Goal: Task Accomplishment & Management: Manage account settings

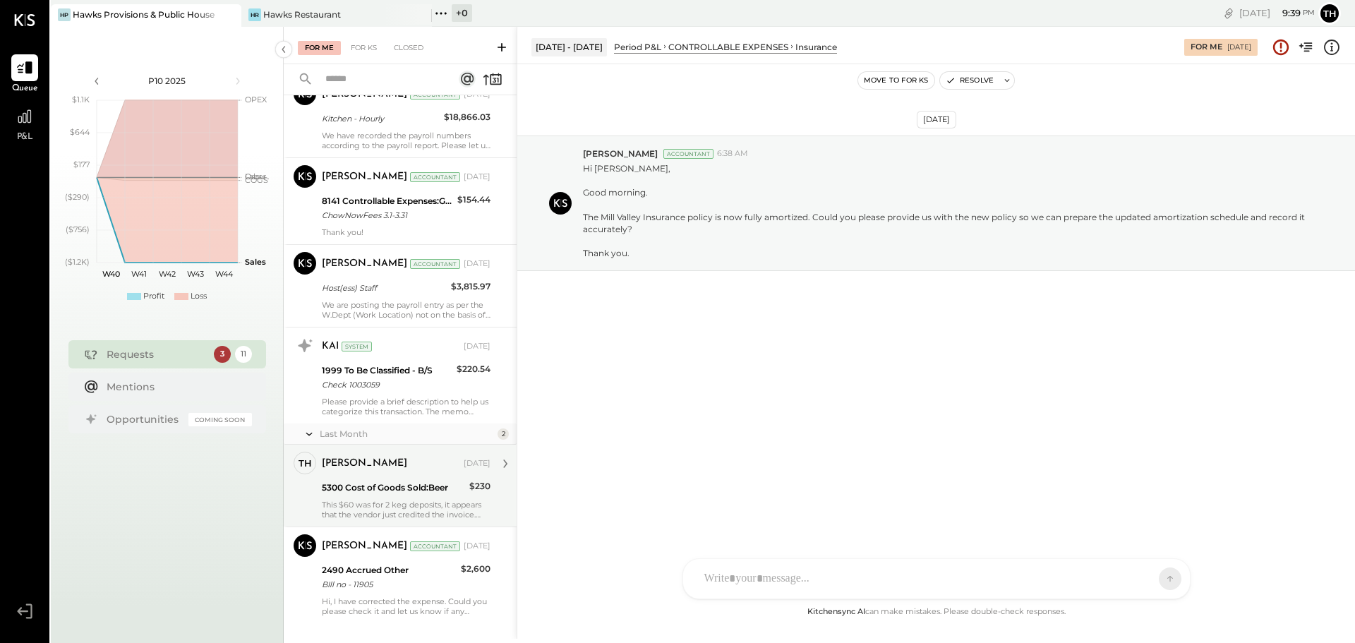
scroll to position [560, 0]
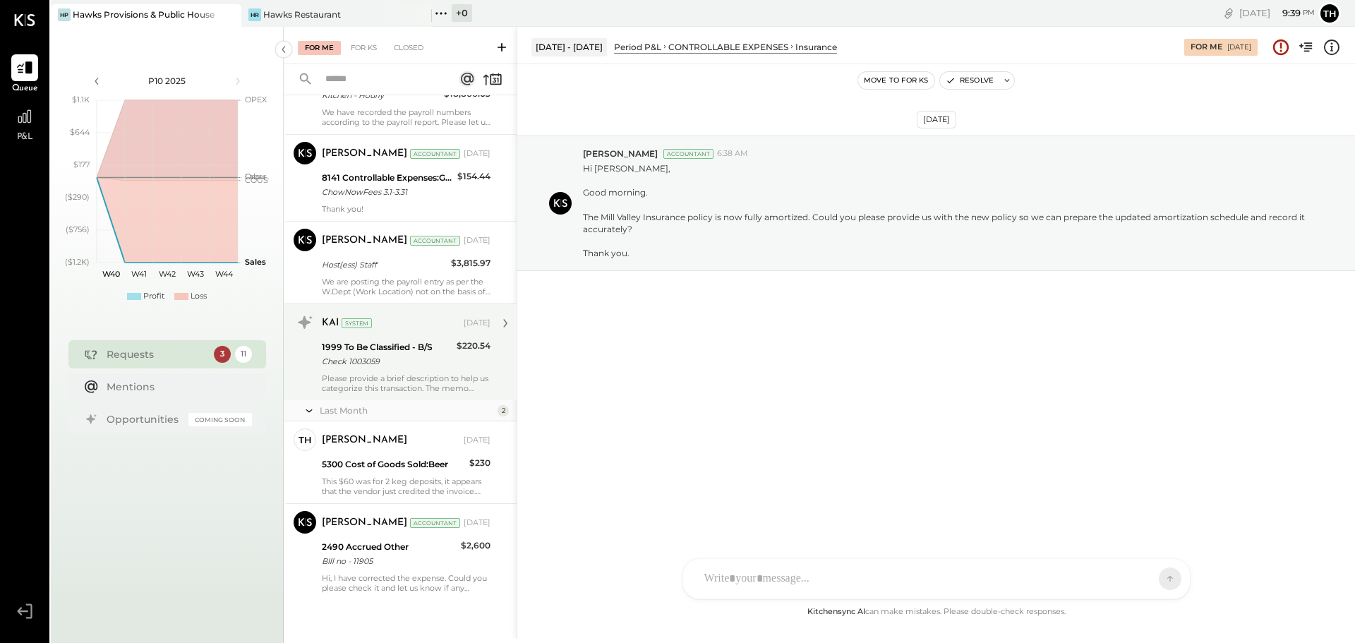
click at [383, 345] on div "1999 To Be Classified - B/S" at bounding box center [387, 347] width 131 height 14
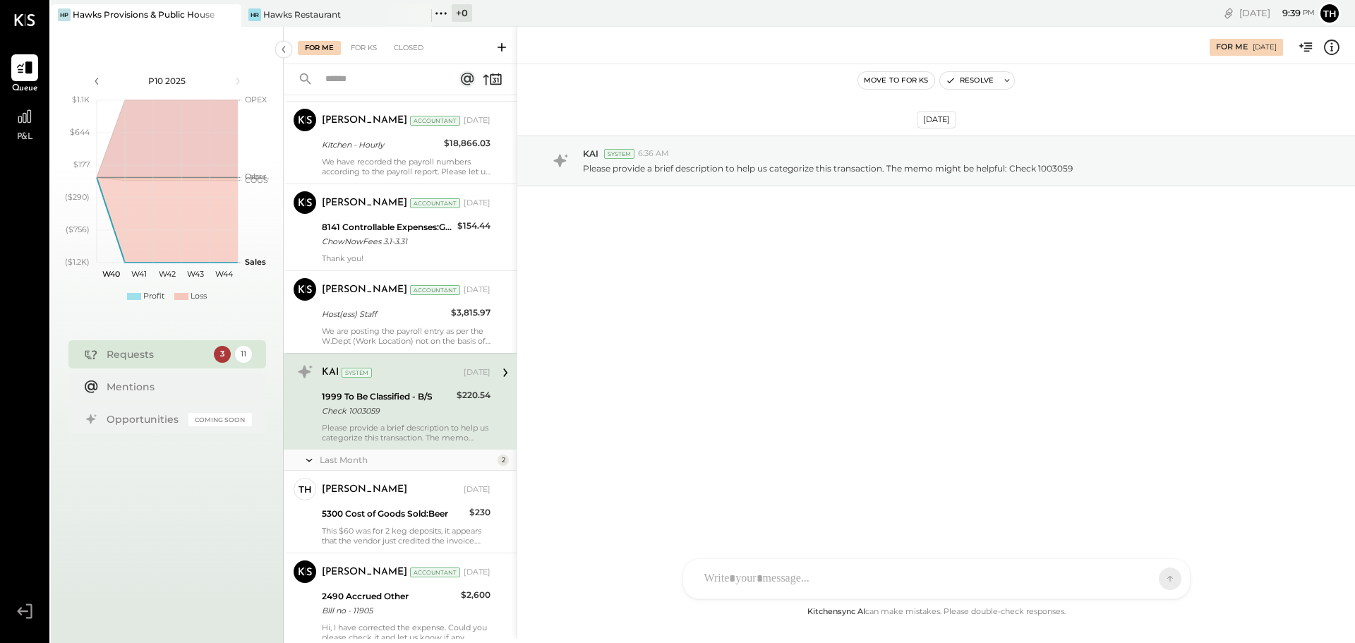
scroll to position [490, 0]
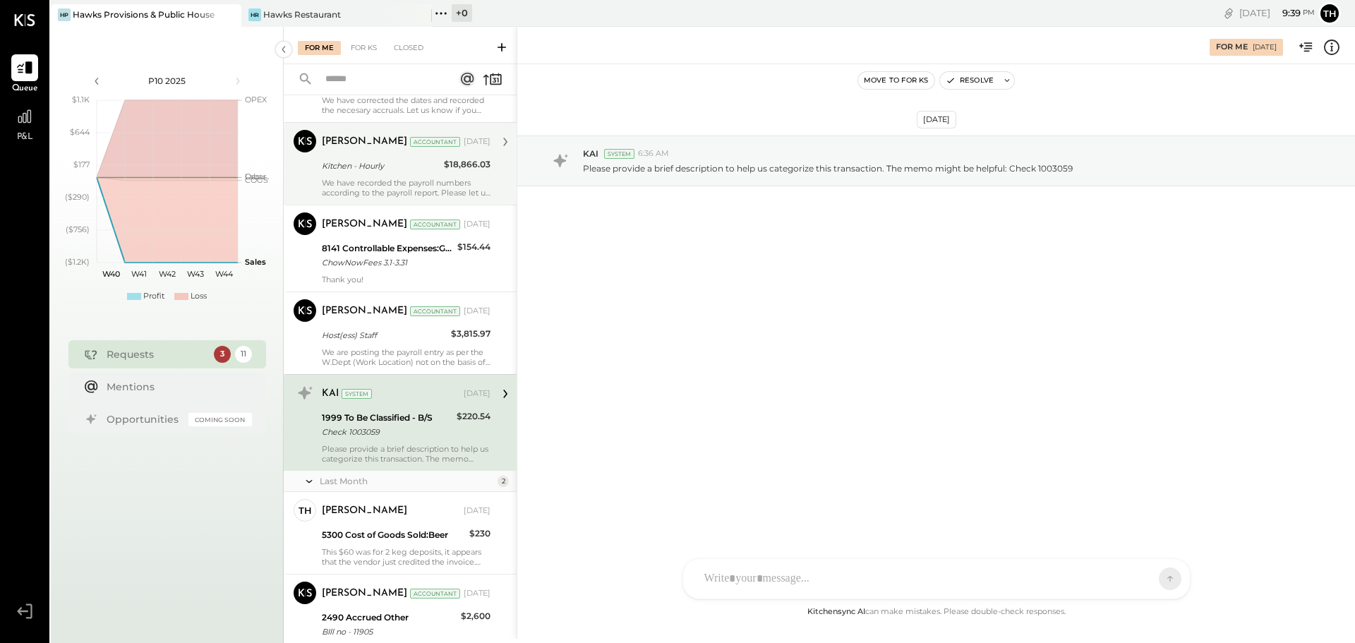
click at [414, 181] on div "We have recorded the payroll numbers according to the payroll report. Please le…" at bounding box center [406, 188] width 169 height 20
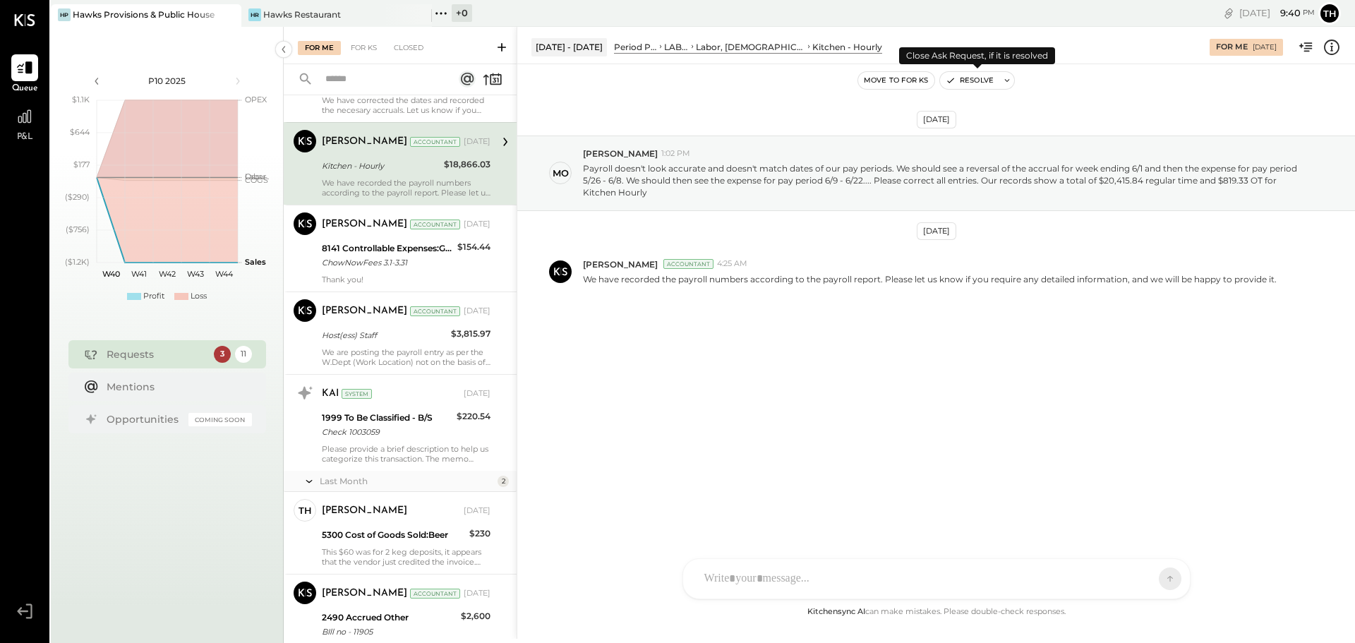
click at [973, 77] on button "Resolve" at bounding box center [969, 80] width 59 height 17
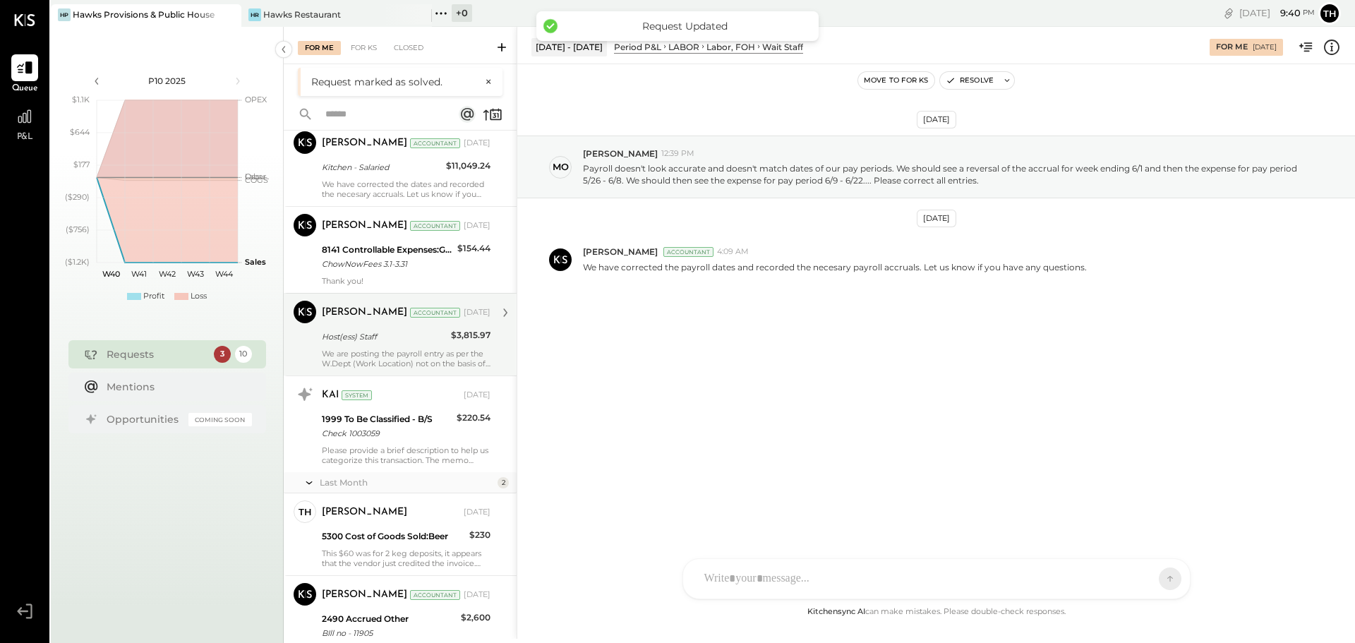
scroll to position [478, 0]
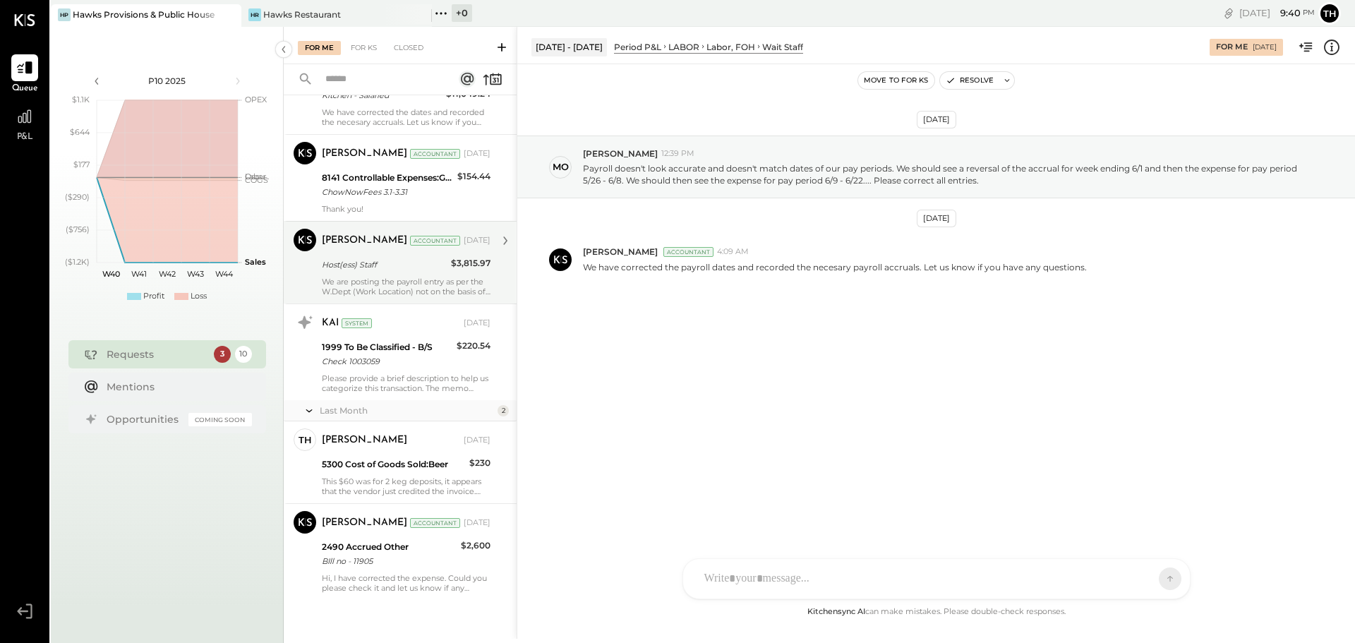
click at [402, 267] on div "Host(ess) Staff" at bounding box center [384, 265] width 125 height 14
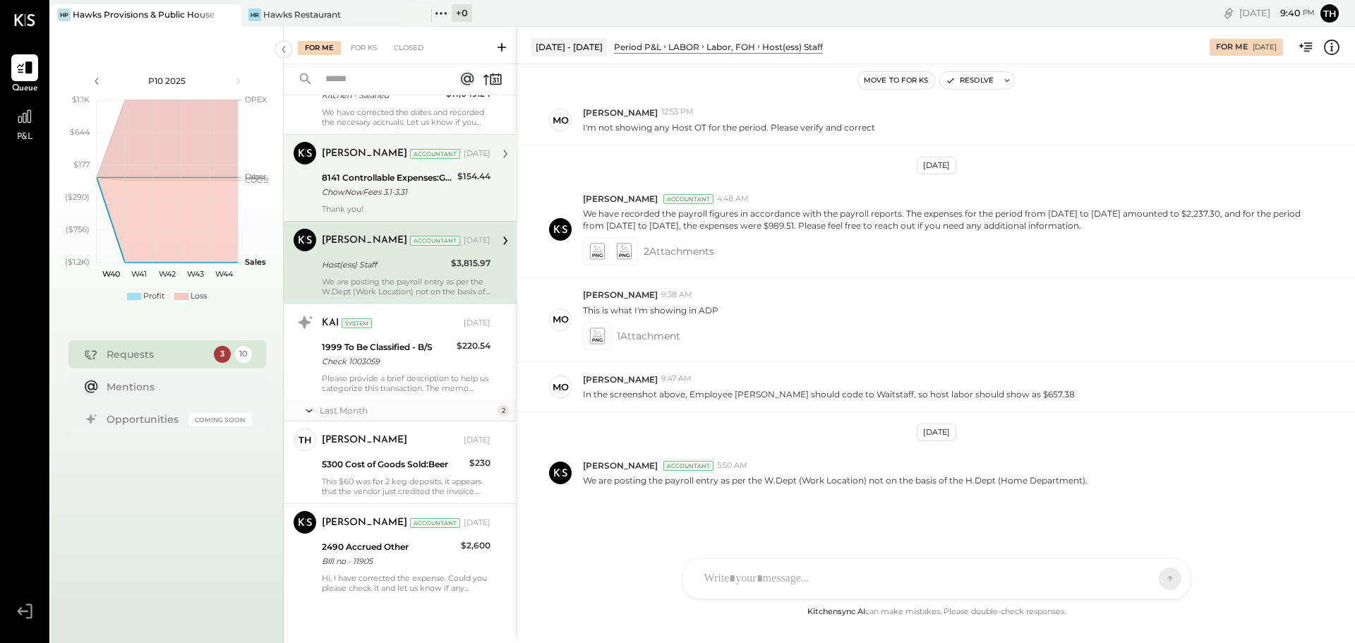
click at [408, 205] on div "Thank you!" at bounding box center [406, 209] width 169 height 10
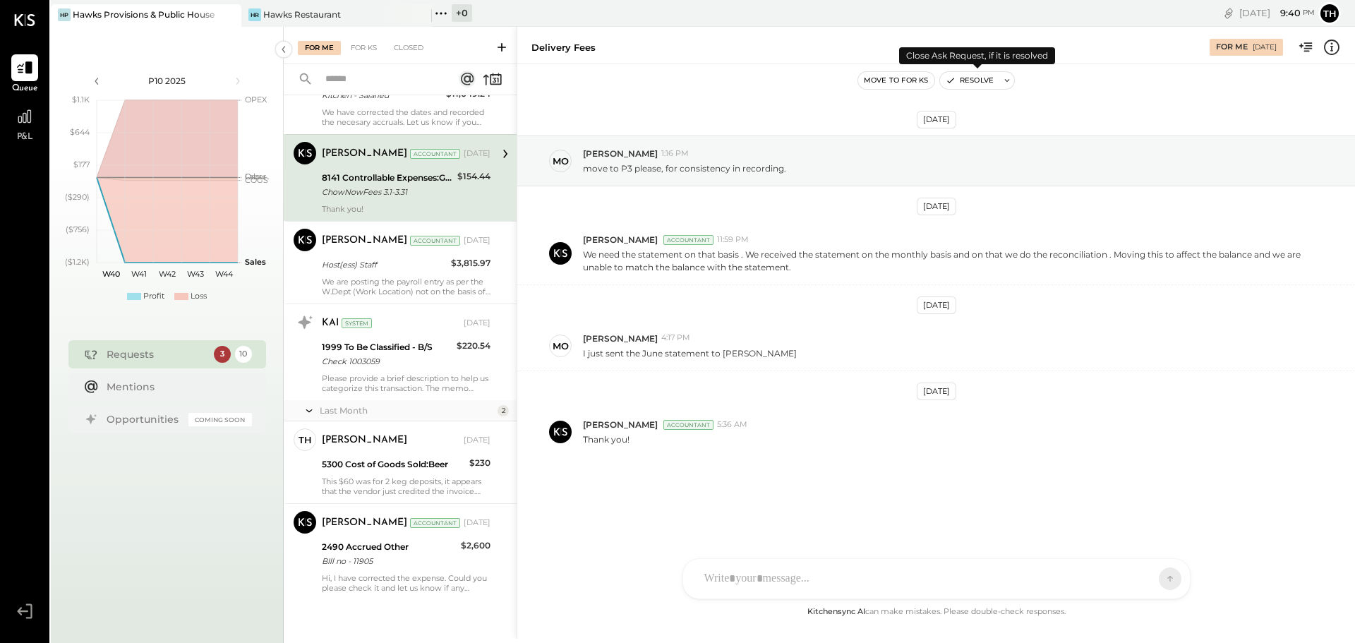
click at [958, 85] on button "Resolve" at bounding box center [969, 80] width 59 height 17
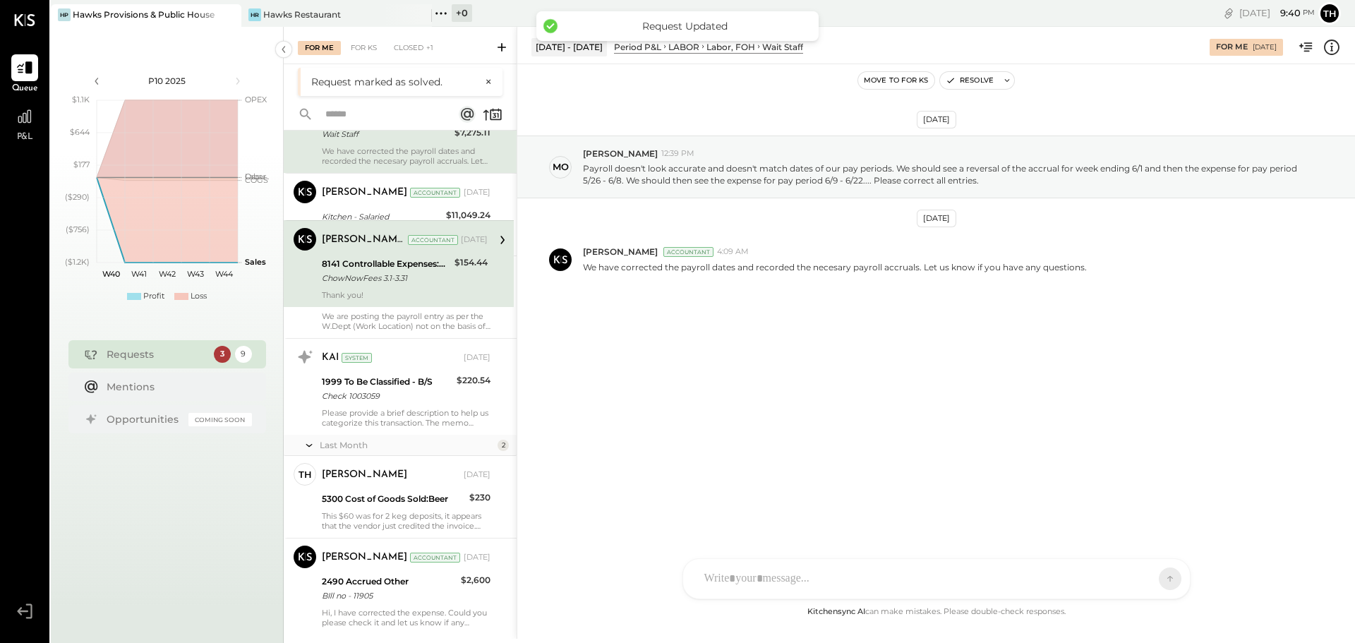
scroll to position [119, 0]
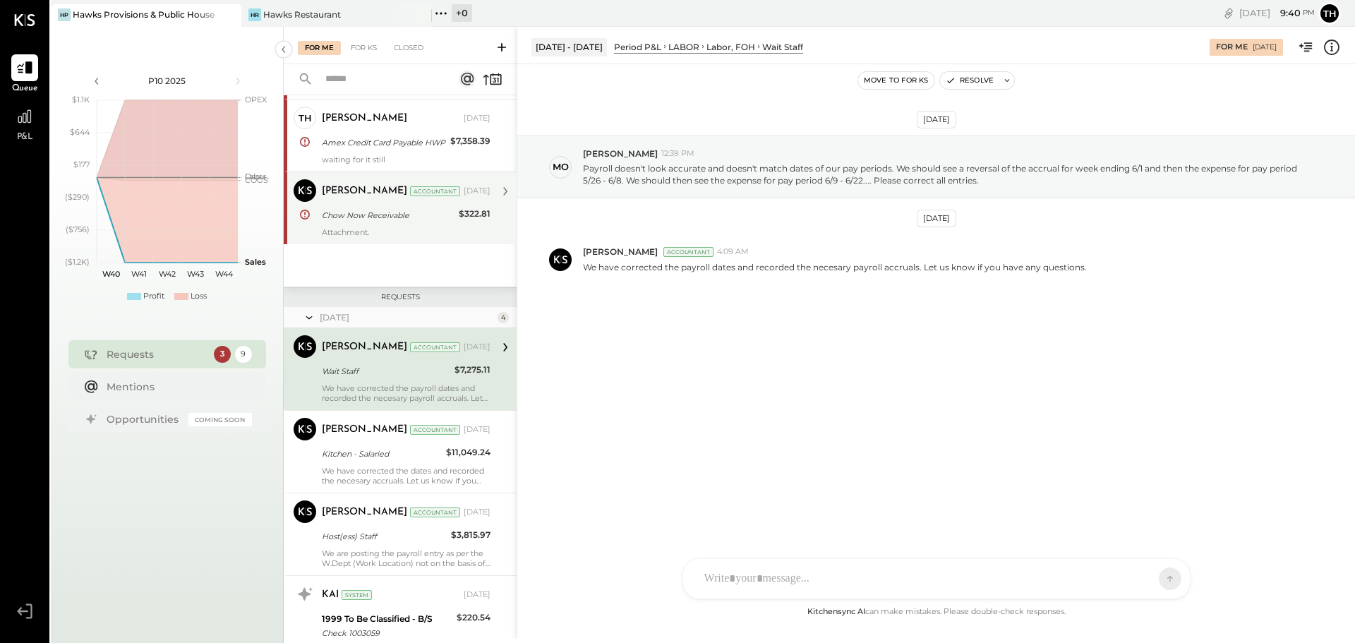
click at [386, 387] on div "We have corrected the payroll dates and recorded the necesary payroll accruals.…" at bounding box center [406, 393] width 169 height 20
click at [973, 77] on button "Resolve" at bounding box center [969, 80] width 59 height 17
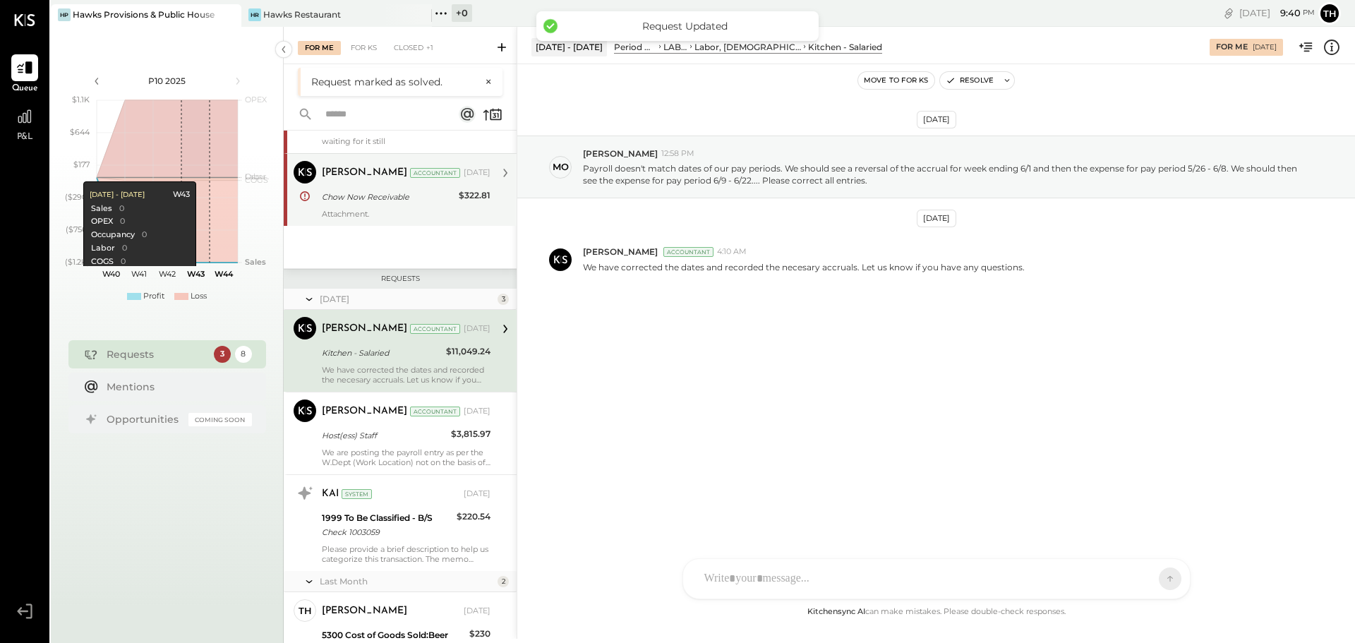
scroll to position [260, 0]
